Goal: Information Seeking & Learning: Learn about a topic

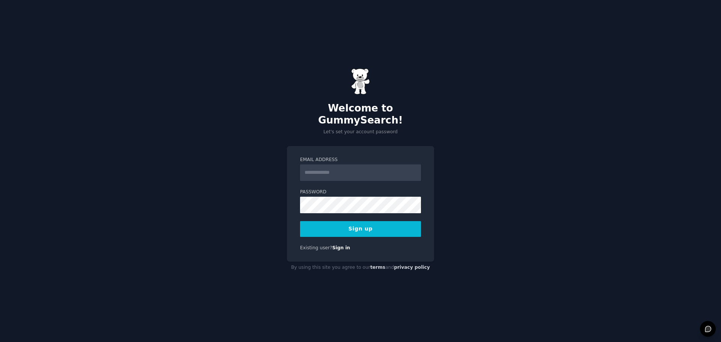
click at [353, 166] on input "Email Address" at bounding box center [360, 172] width 121 height 17
type input "**********"
click at [362, 225] on button "Sign up" at bounding box center [360, 229] width 121 height 16
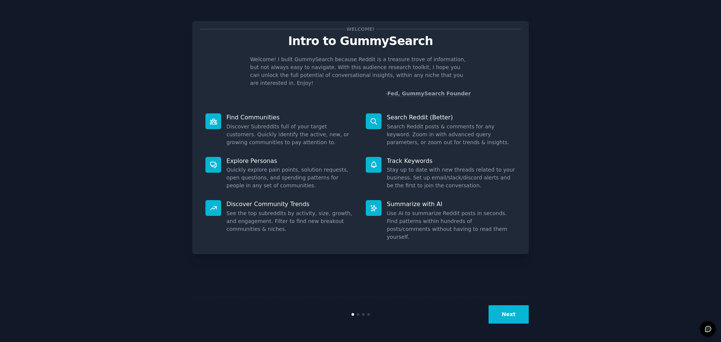
click at [542, 143] on div "Welcome! Intro to GummySearch Welcome! I built GummySearch because Reddit is a …" at bounding box center [361, 171] width 700 height 321
click at [501, 319] on button "Next" at bounding box center [508, 314] width 40 height 18
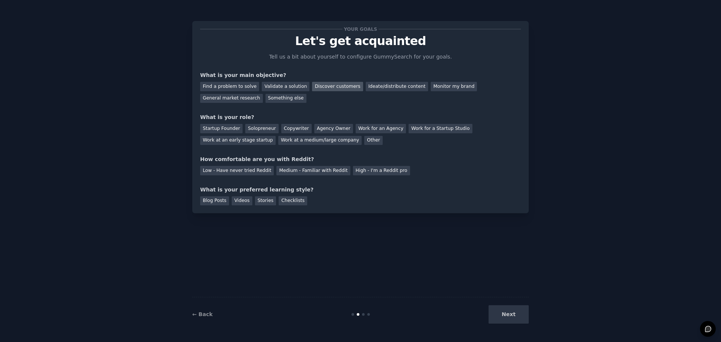
click at [331, 83] on div "Discover customers" at bounding box center [337, 86] width 51 height 9
click at [253, 132] on div "Solopreneur" at bounding box center [261, 128] width 33 height 9
click at [310, 169] on div "Medium - Familiar with Reddit" at bounding box center [313, 170] width 74 height 9
click at [213, 202] on div "Blog Posts" at bounding box center [214, 200] width 29 height 9
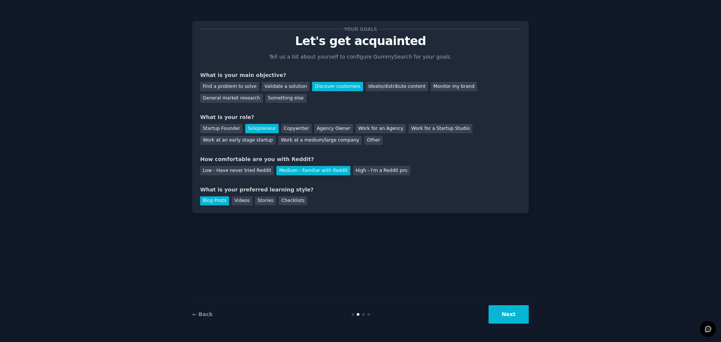
click at [501, 308] on button "Next" at bounding box center [508, 314] width 40 height 18
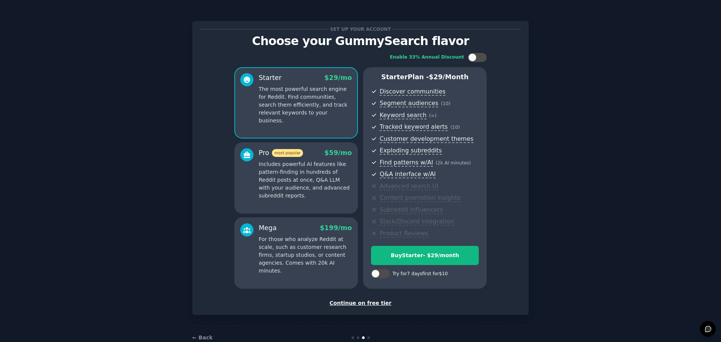
click at [159, 190] on div "Set up your account Choose your GummySearch flavor Enable 33% Annual Discount S…" at bounding box center [361, 180] width 700 height 339
click at [369, 302] on div "Continue on free tier" at bounding box center [360, 303] width 321 height 8
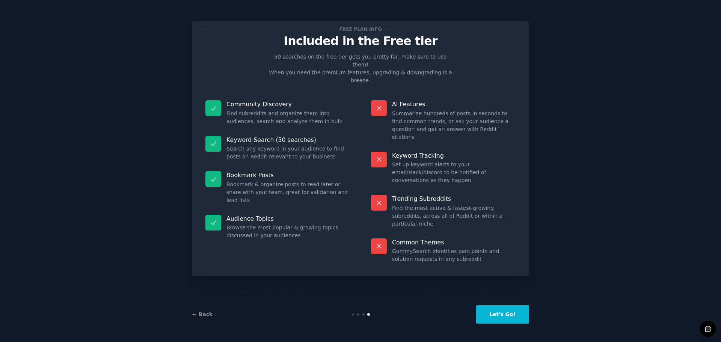
click at [504, 312] on button "Let's Go!" at bounding box center [502, 314] width 53 height 18
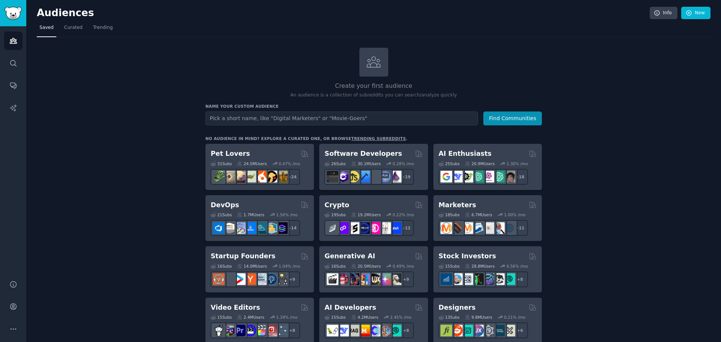
scroll to position [38, 0]
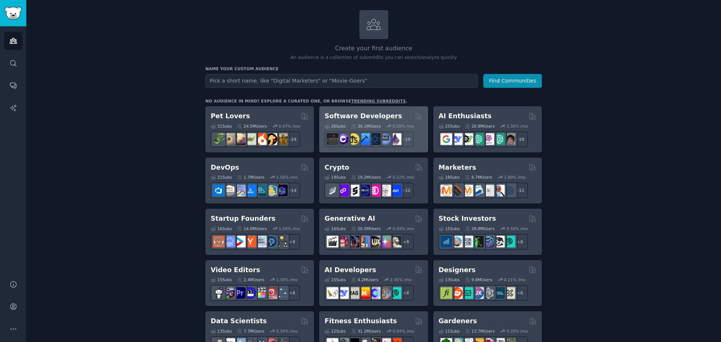
click at [371, 112] on h2 "Software Developers" at bounding box center [362, 116] width 77 height 9
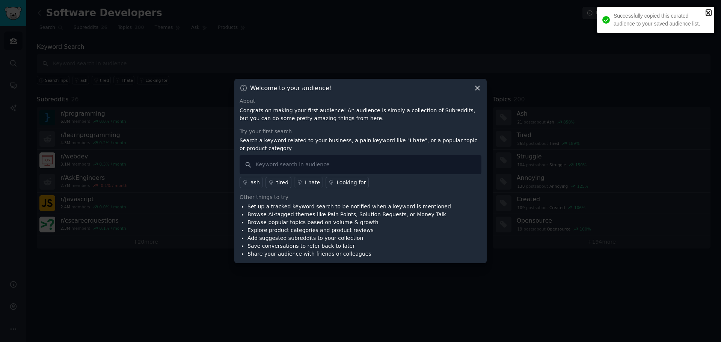
click at [708, 12] on icon "close" at bounding box center [708, 13] width 4 height 4
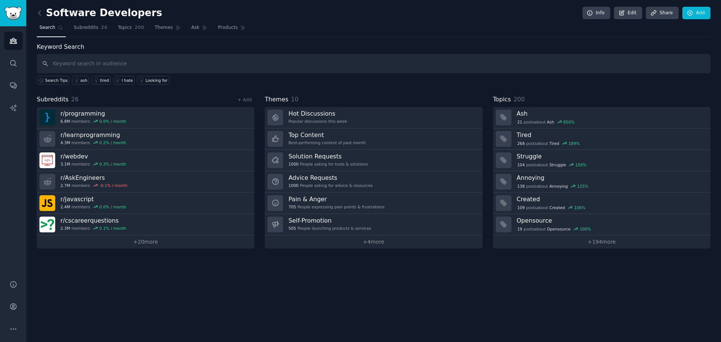
click at [210, 316] on div "Software Developers Info Edit Share Add Search Subreddits 26 Topics 200 Themes …" at bounding box center [373, 171] width 695 height 342
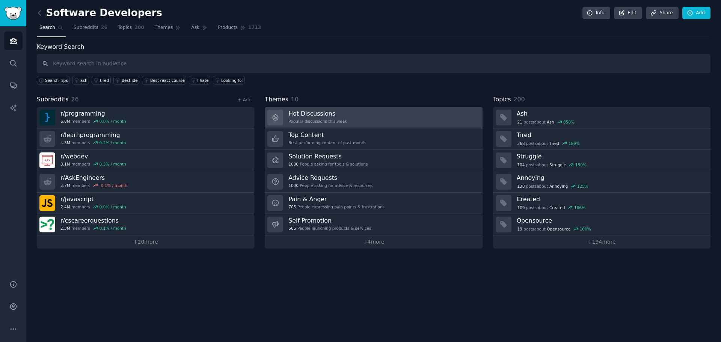
click at [344, 119] on link "Hot Discussions Popular discussions this week" at bounding box center [373, 117] width 217 height 21
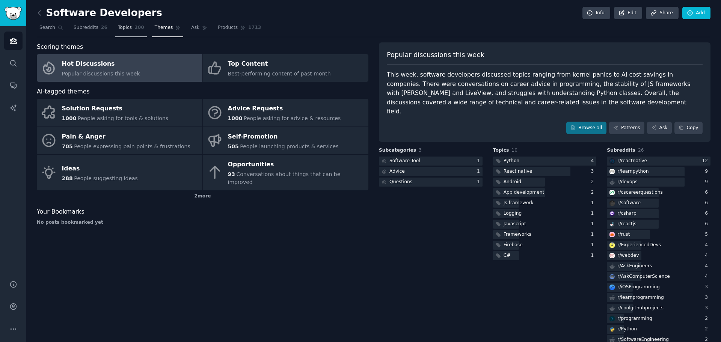
click at [124, 29] on span "Topics" at bounding box center [125, 27] width 14 height 7
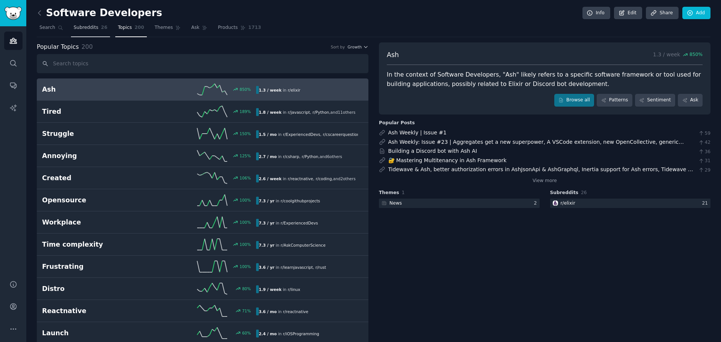
click at [79, 26] on span "Subreddits" at bounding box center [86, 27] width 25 height 7
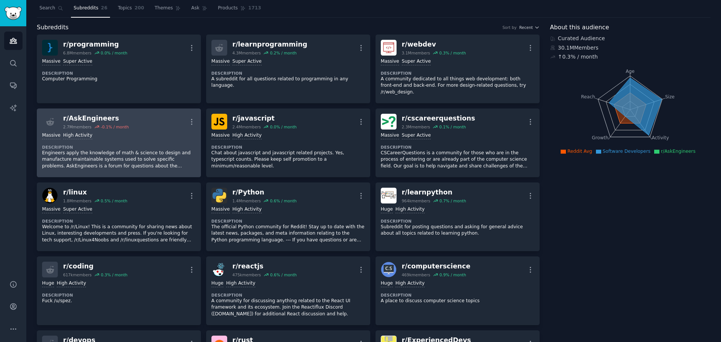
scroll to position [38, 0]
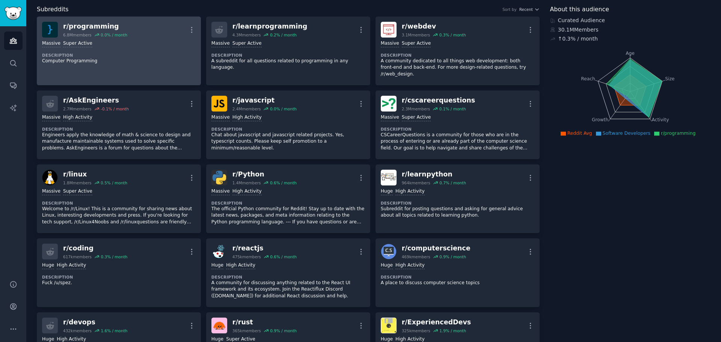
click at [118, 29] on div "r/ programming" at bounding box center [95, 26] width 64 height 9
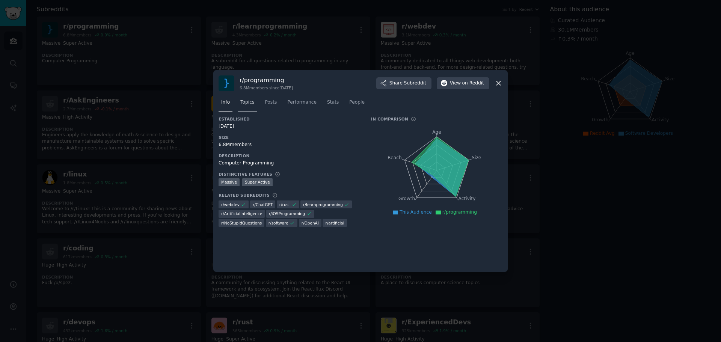
click at [243, 108] on link "Topics" at bounding box center [247, 103] width 19 height 15
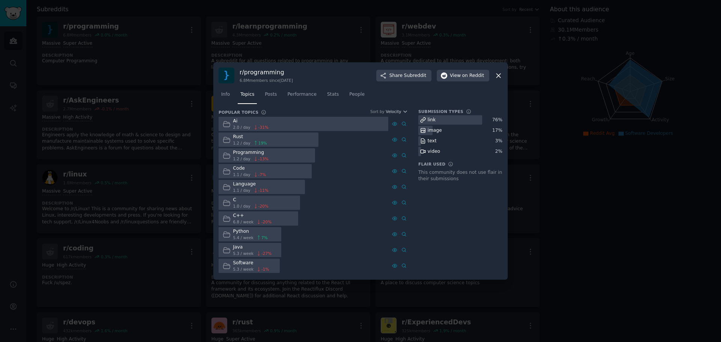
click at [258, 96] on nav "Info Topics Posts Performance Stats People" at bounding box center [361, 96] width 284 height 15
click at [271, 92] on span "Posts" at bounding box center [271, 94] width 12 height 7
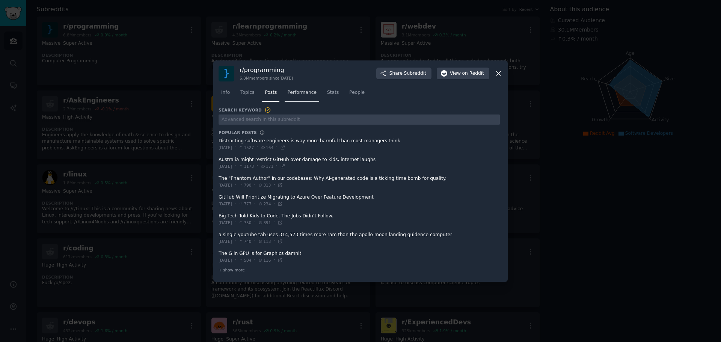
click at [299, 91] on span "Performance" at bounding box center [301, 92] width 29 height 7
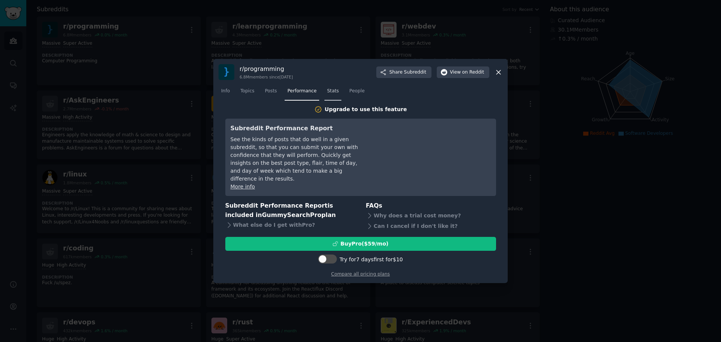
click at [327, 95] on span "Stats" at bounding box center [333, 91] width 12 height 7
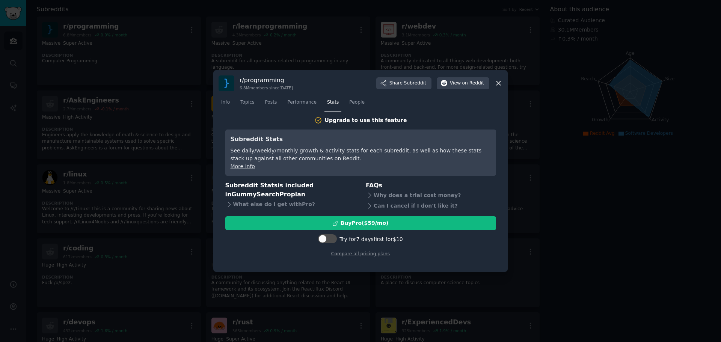
click at [278, 47] on div at bounding box center [360, 171] width 721 height 342
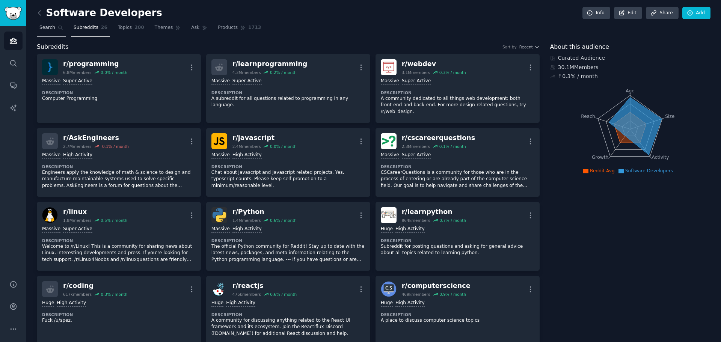
click at [50, 29] on span "Search" at bounding box center [47, 27] width 16 height 7
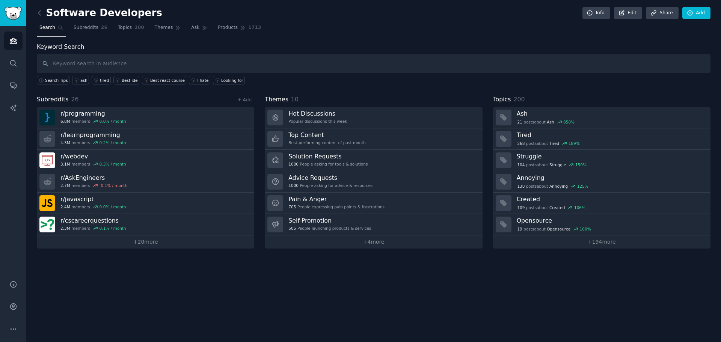
click at [147, 62] on input "text" at bounding box center [374, 63] width 674 height 19
type input "renting de coches"
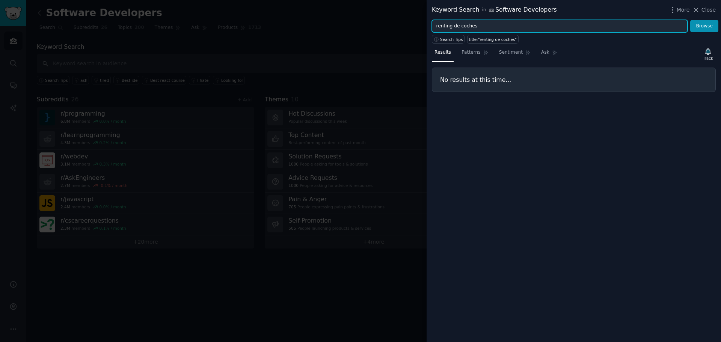
click at [481, 23] on input "renting de coches" at bounding box center [560, 26] width 256 height 13
click at [478, 23] on input "renting de coches" at bounding box center [560, 26] width 256 height 13
click at [690, 20] on button "Browse" at bounding box center [704, 26] width 28 height 13
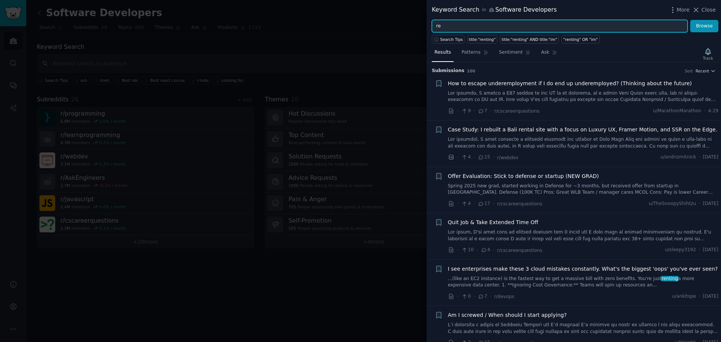
type input "r"
type input "bank accounts"
click at [690, 20] on button "Browse" at bounding box center [704, 26] width 28 height 13
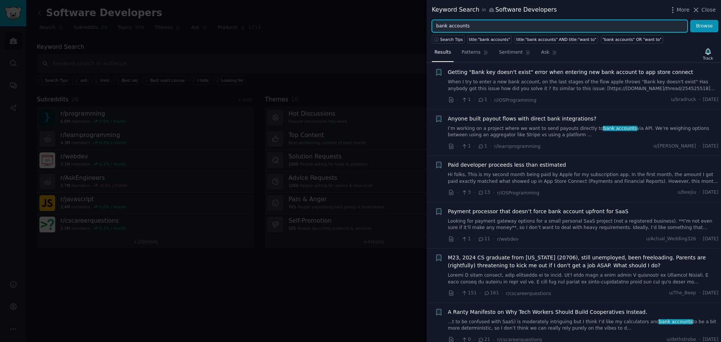
scroll to position [263, 0]
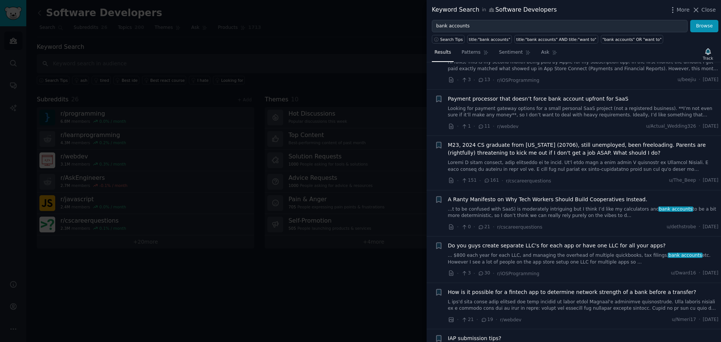
click at [128, 257] on div at bounding box center [360, 171] width 721 height 342
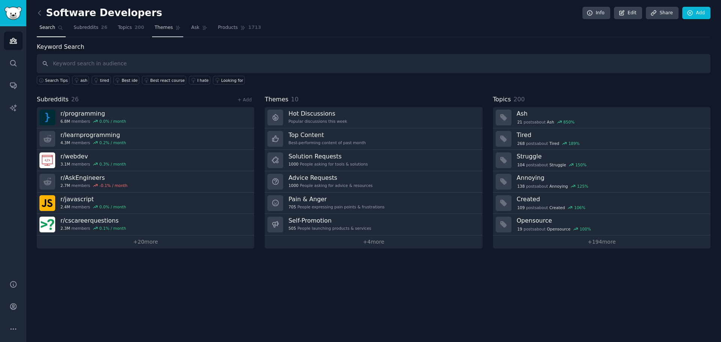
click at [175, 25] on icon at bounding box center [177, 27] width 5 height 5
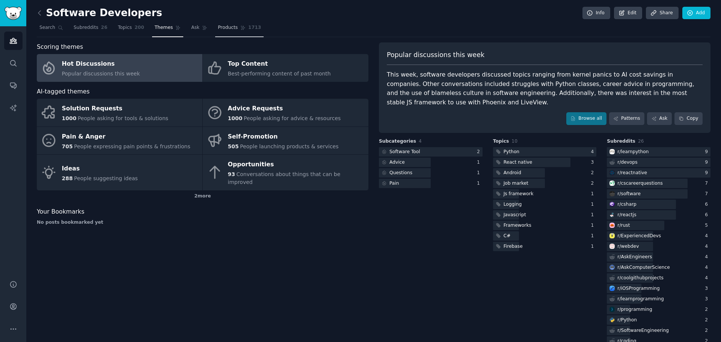
click at [219, 29] on span "Products" at bounding box center [228, 27] width 20 height 7
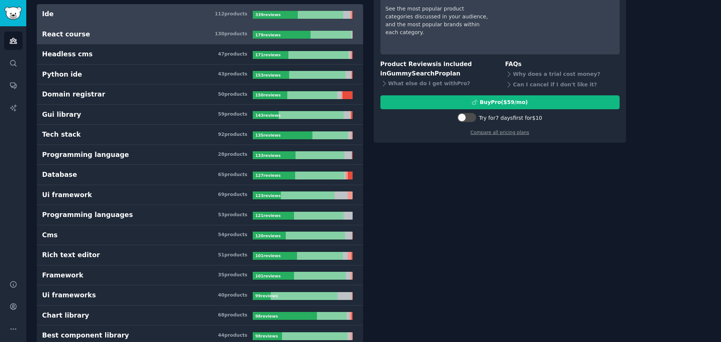
scroll to position [75, 0]
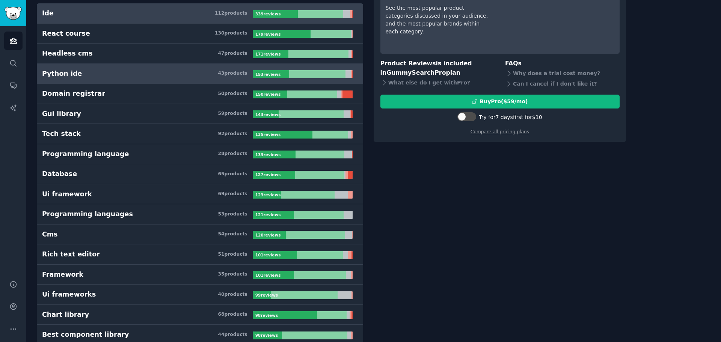
click at [74, 81] on link "Python ide 43 product s 153 review s" at bounding box center [200, 74] width 326 height 20
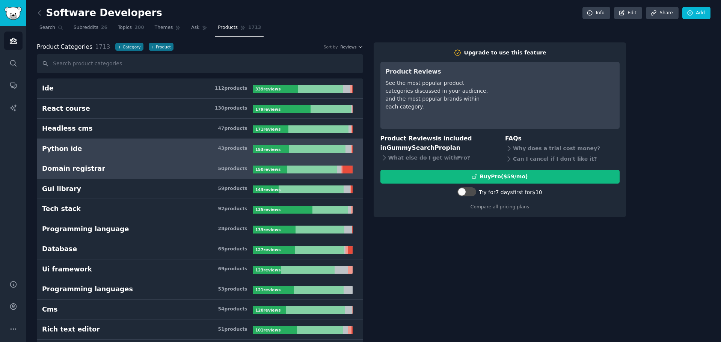
click at [87, 171] on div "Domain registrar" at bounding box center [73, 168] width 63 height 9
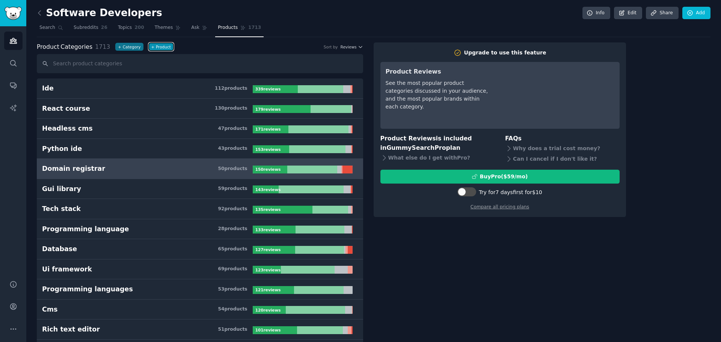
click at [149, 44] on button "+ Product" at bounding box center [161, 47] width 25 height 8
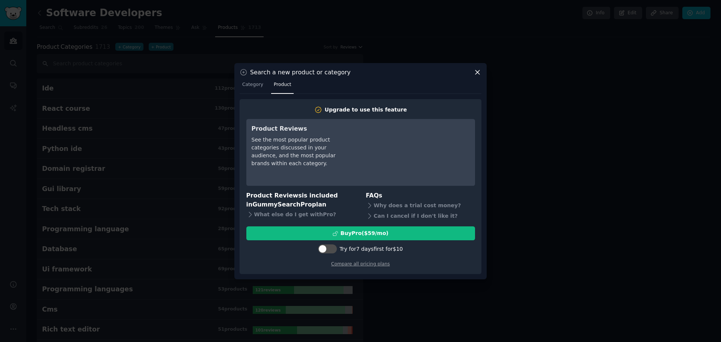
click at [480, 72] on icon at bounding box center [477, 72] width 8 height 8
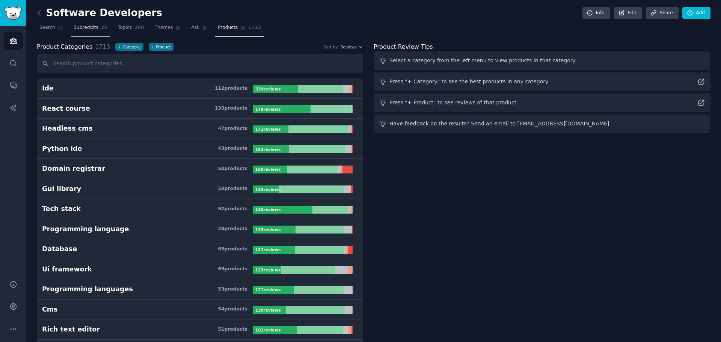
click at [81, 25] on span "Subreddits" at bounding box center [86, 27] width 25 height 7
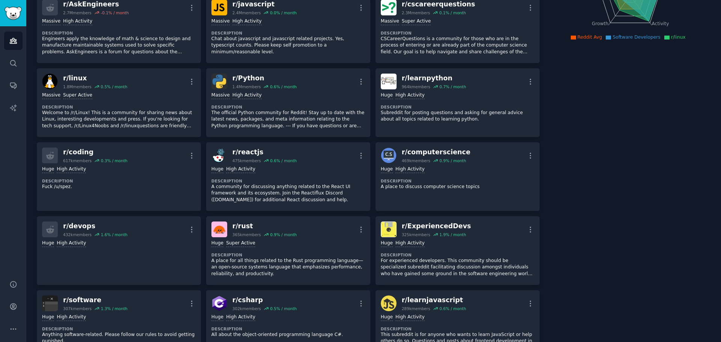
scroll to position [151, 0]
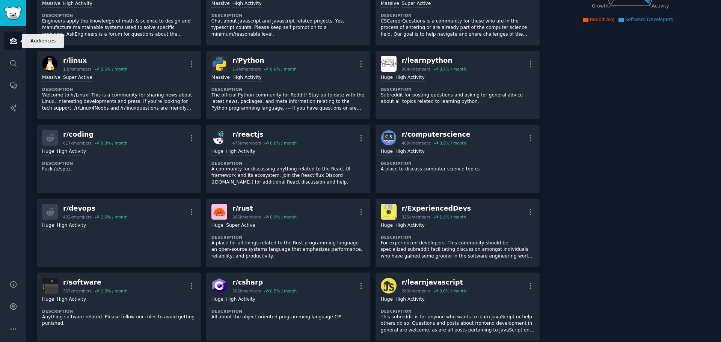
click at [14, 40] on icon "Sidebar" at bounding box center [13, 40] width 7 height 5
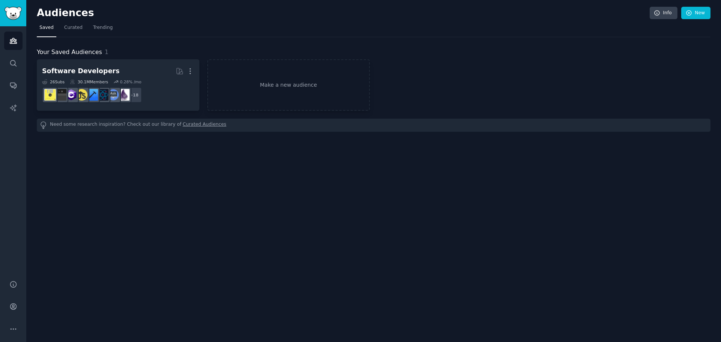
click at [145, 233] on div "Audiences Info New Saved Curated Trending Your Saved Audiences 1 Software Devel…" at bounding box center [373, 171] width 695 height 342
click at [101, 29] on span "Trending" at bounding box center [103, 27] width 20 height 7
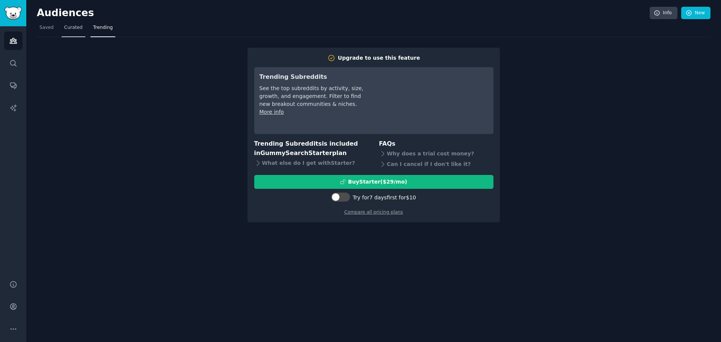
click at [66, 27] on span "Curated" at bounding box center [73, 27] width 18 height 7
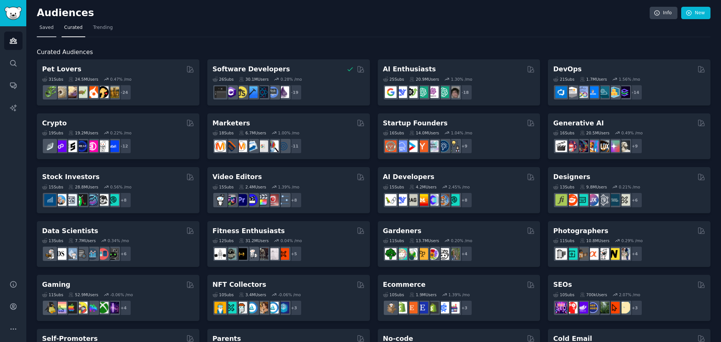
click at [41, 26] on span "Saved" at bounding box center [46, 27] width 14 height 7
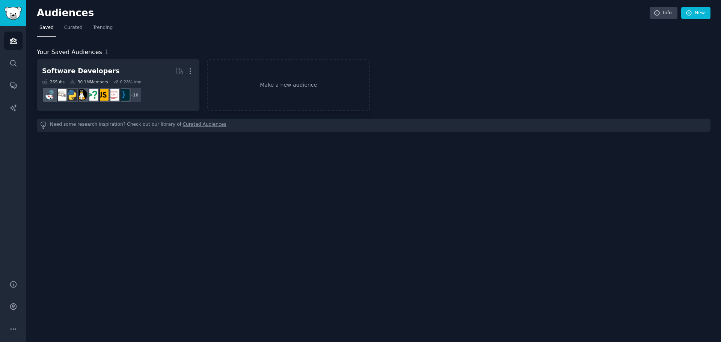
click at [161, 39] on div "Your Saved Audiences 1 Software Developers More 26 Sub s 30.1M Members 0.28 % /…" at bounding box center [374, 84] width 674 height 95
click at [440, 55] on div "Your Saved Audiences 1" at bounding box center [374, 52] width 674 height 9
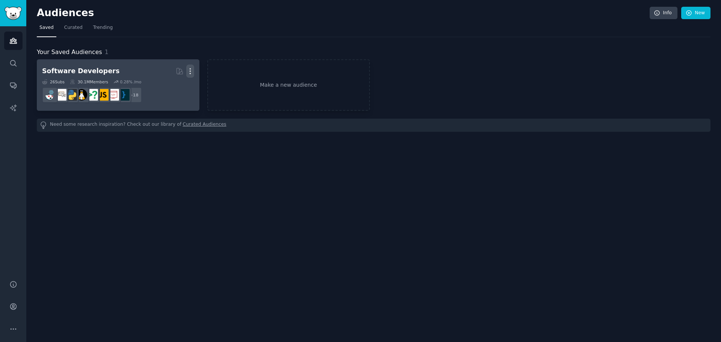
click at [188, 75] on button "More" at bounding box center [190, 71] width 8 height 13
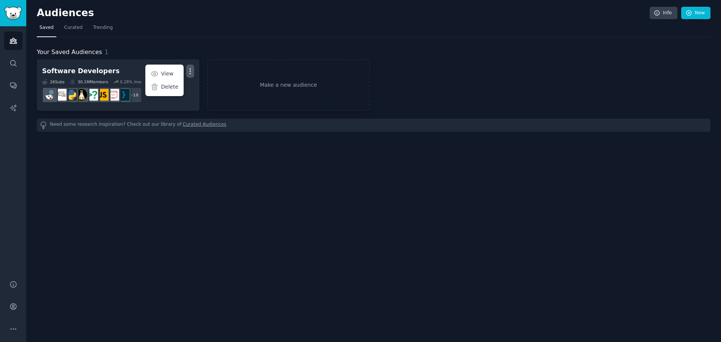
click at [236, 202] on div "Audiences Info New Saved Curated Trending Your Saved Audiences 1 Software Devel…" at bounding box center [373, 171] width 695 height 342
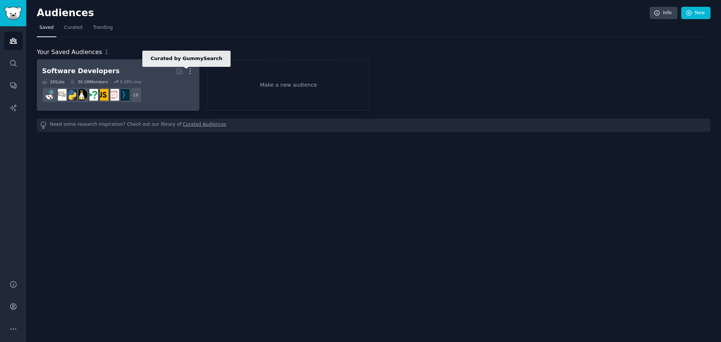
click at [180, 71] on icon at bounding box center [180, 71] width 8 height 8
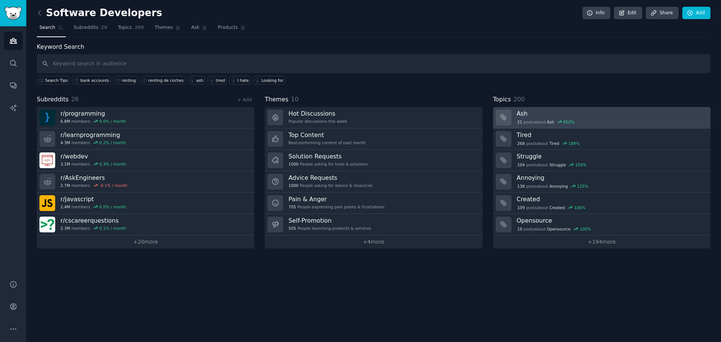
click at [547, 111] on h3 "Ash" at bounding box center [611, 114] width 188 height 8
